Goal: Task Accomplishment & Management: Use online tool/utility

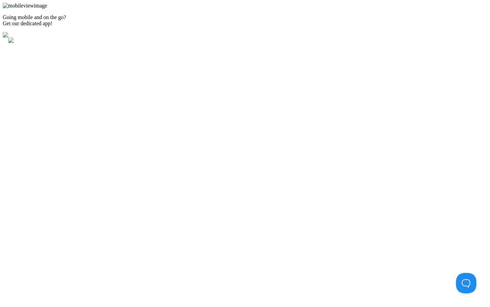
type input "[EMAIL_ADDRESS][DOMAIN_NAME]"
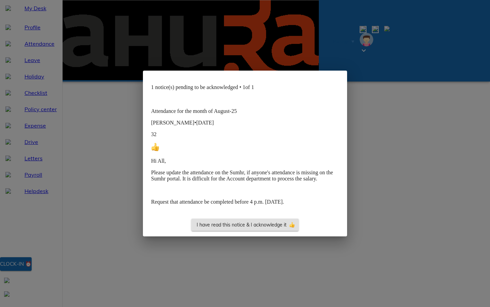
click at [201, 229] on span "I have read this notice & I acknowledge it" at bounding box center [245, 224] width 97 height 9
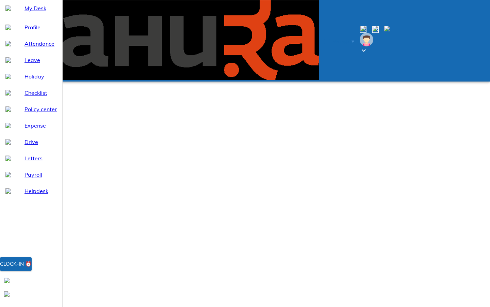
click at [32, 270] on button "Clock-in ⏰" at bounding box center [16, 264] width 32 height 14
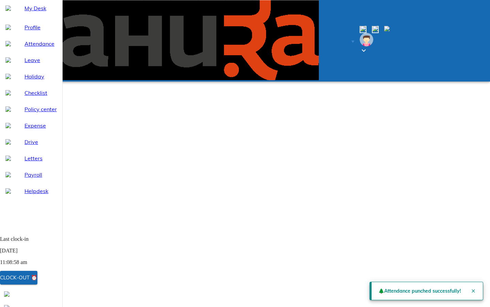
click at [30, 52] on div "Attendance" at bounding box center [31, 43] width 62 height 16
select select "8"
